Goal: Information Seeking & Learning: Learn about a topic

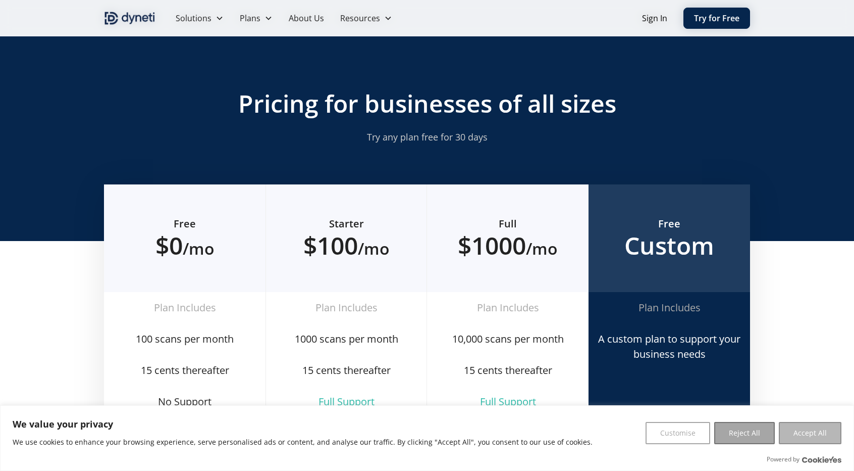
click at [818, 433] on button "Accept All" at bounding box center [810, 433] width 63 height 22
drag, startPoint x: 468, startPoint y: 245, endPoint x: 557, endPoint y: 246, distance: 89.4
click at [557, 246] on h2 "$1000 /mo" at bounding box center [507, 245] width 129 height 29
click at [805, 430] on button "Accept All" at bounding box center [810, 433] width 63 height 22
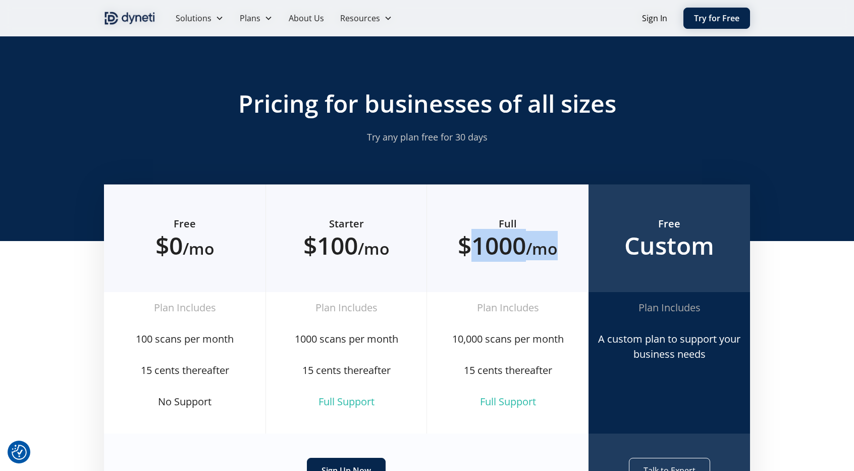
scroll to position [185, 0]
